Goal: Find specific page/section: Find specific page/section

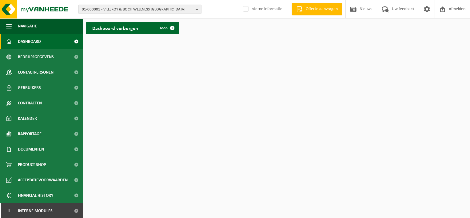
click at [196, 9] on b "button" at bounding box center [199, 9] width 6 height 9
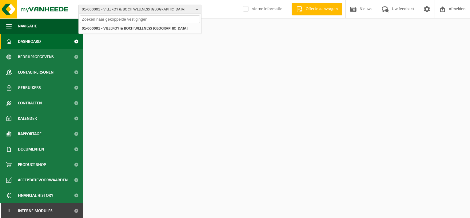
click at [118, 20] on input "text" at bounding box center [140, 19] width 120 height 8
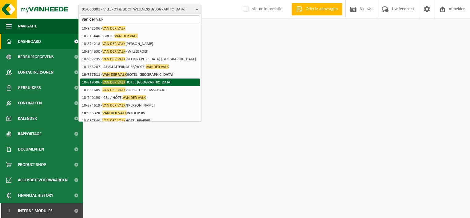
type input "van der valk"
click at [134, 81] on li "10-819386 - VAN DER [GEOGRAPHIC_DATA]" at bounding box center [140, 82] width 120 height 8
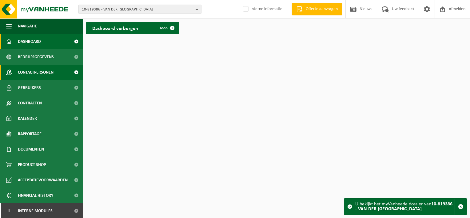
click at [41, 73] on span "Contactpersonen" at bounding box center [36, 72] width 36 height 15
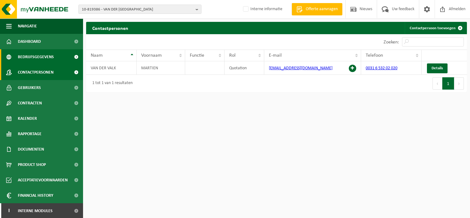
click at [43, 57] on span "Bedrijfsgegevens" at bounding box center [36, 56] width 36 height 15
